Goal: Task Accomplishment & Management: Manage account settings

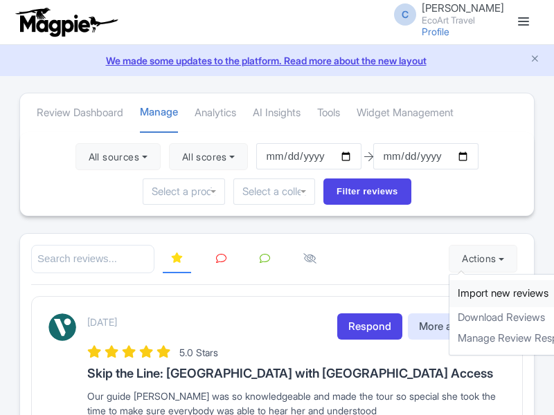
click at [468, 294] on link "Import new reviews" at bounding box center [530, 293] width 163 height 27
